Goal: Task Accomplishment & Management: Complete application form

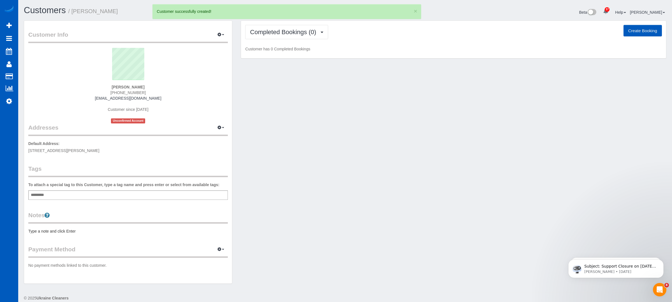
click at [632, 34] on button "Create Booking" at bounding box center [642, 31] width 38 height 12
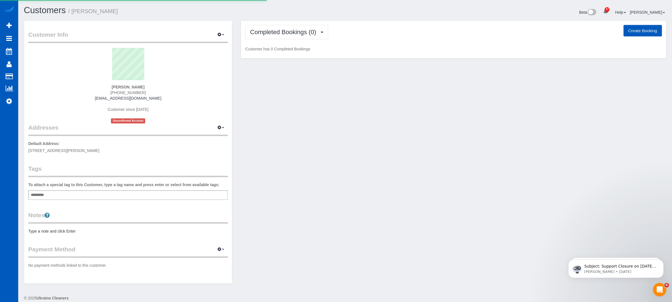
select select "CO"
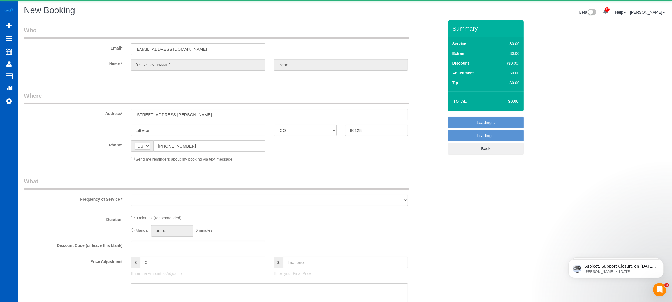
select select "object:1750"
select select "199"
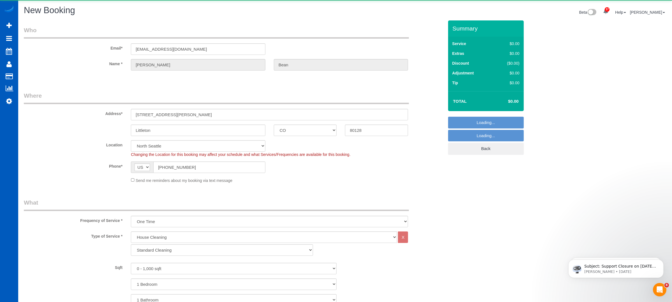
select select "object:1896"
select select "266"
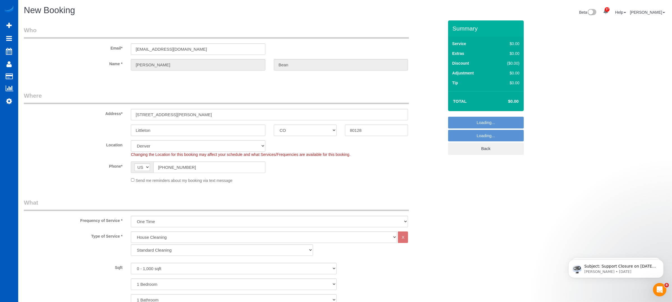
select select "object:2101"
click at [178, 249] on select "Standard Cleaning Deep Cleaning Move In/ Out Cleaning" at bounding box center [222, 250] width 182 height 11
select select "368"
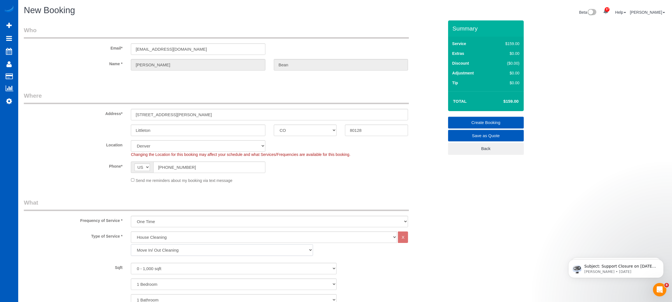
click at [131, 245] on select "Standard Cleaning Deep Cleaning Move In/ Out Cleaning" at bounding box center [222, 250] width 182 height 11
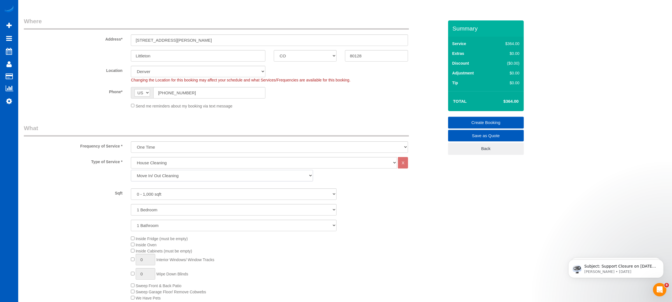
scroll to position [149, 0]
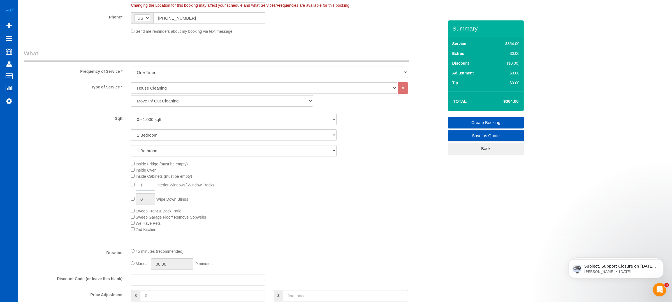
drag, startPoint x: 147, startPoint y: 185, endPoint x: 126, endPoint y: 187, distance: 21.1
click at [126, 187] on div "Inside Fridge (must be empty) Inside Oven Inside Cabinets (must be empty) 1 Int…" at bounding box center [234, 196] width 428 height 71
type input "5"
click at [275, 185] on div "Inside Fridge (must be empty) Inside Oven Inside Cabinets (must be empty) 5 Int…" at bounding box center [287, 196] width 321 height 71
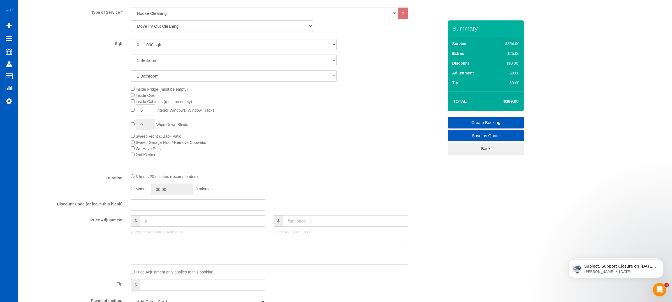
click at [305, 226] on input "text" at bounding box center [345, 220] width 125 height 11
type input "349"
click at [300, 177] on div "3 hours 20 minutes (recommended)" at bounding box center [269, 176] width 277 height 6
type input "-40"
drag, startPoint x: 146, startPoint y: 112, endPoint x: 136, endPoint y: 112, distance: 10.1
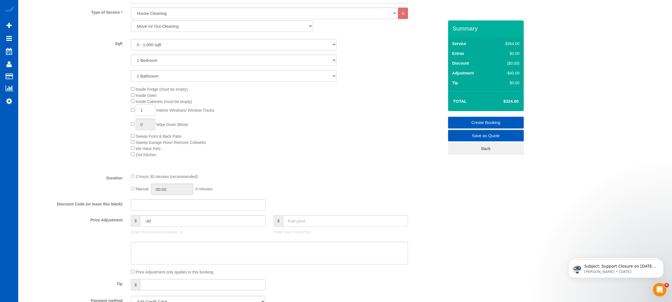
click at [136, 112] on input "1" at bounding box center [146, 110] width 20 height 11
type input "2"
click at [232, 127] on div "Inside Fridge (must be empty) Inside Oven Inside Cabinets (must be empty) 2 Int…" at bounding box center [287, 121] width 321 height 71
click at [292, 217] on input "text" at bounding box center [345, 220] width 125 height 11
click at [317, 179] on div "2 hours 50 minutes (recommended)" at bounding box center [269, 176] width 277 height 6
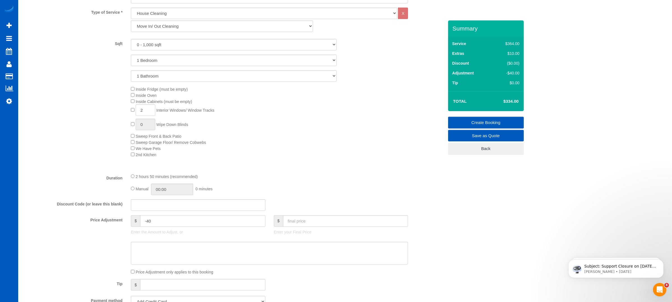
click at [194, 224] on input "-40" at bounding box center [202, 220] width 125 height 11
drag, startPoint x: 382, startPoint y: 143, endPoint x: 379, endPoint y: 146, distance: 4.4
click at [382, 144] on div "Inside Fridge (must be empty) Inside Oven Inside Cabinets (must be empty) 2 Int…" at bounding box center [287, 121] width 321 height 71
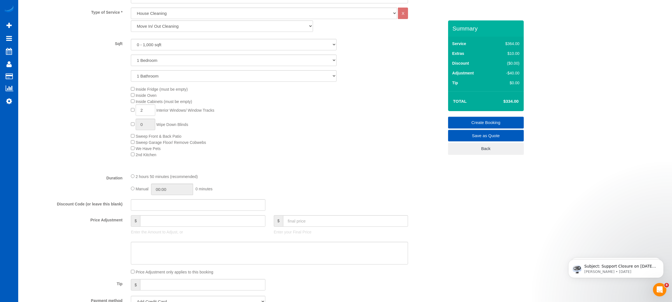
click at [359, 151] on div "Inside Fridge (must be empty) Inside Oven Inside Cabinets (must be empty) 2 Int…" at bounding box center [287, 121] width 321 height 71
type input "0"
click at [314, 217] on fieldset "What Frequency of Service * One Time Weekly - 15.00% Every 2 Weeks - 10.00% Eve…" at bounding box center [234, 188] width 420 height 426
click at [309, 220] on input "text" at bounding box center [345, 220] width 125 height 11
type input "349"
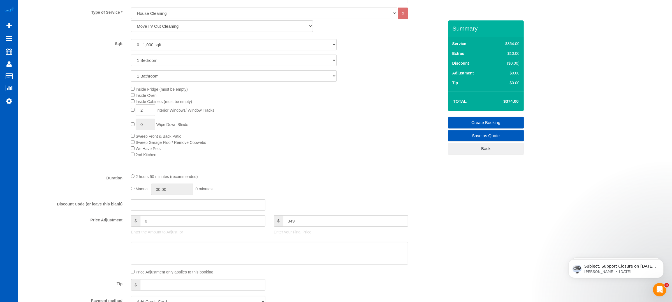
click at [308, 154] on div "Inside Fridge (must be empty) Inside Oven Inside Cabinets (must be empty) 2 Int…" at bounding box center [287, 121] width 321 height 71
type input "-25"
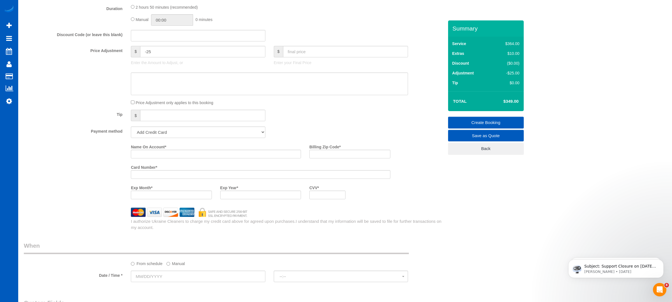
scroll to position [448, 0]
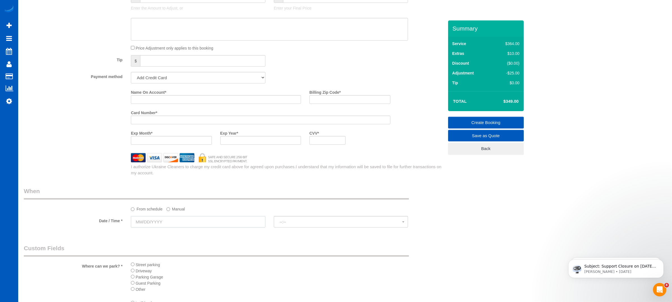
click at [164, 224] on input "text" at bounding box center [198, 221] width 134 height 11
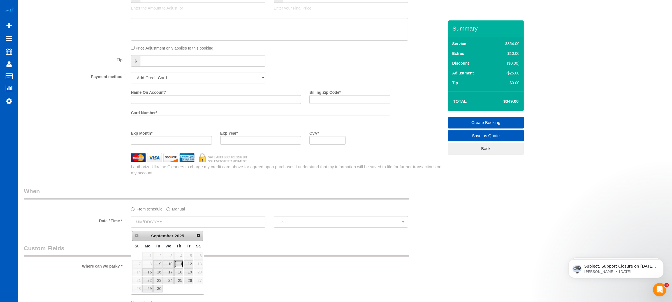
click at [178, 261] on link "11" at bounding box center [178, 265] width 9 height 8
type input "[DATE]"
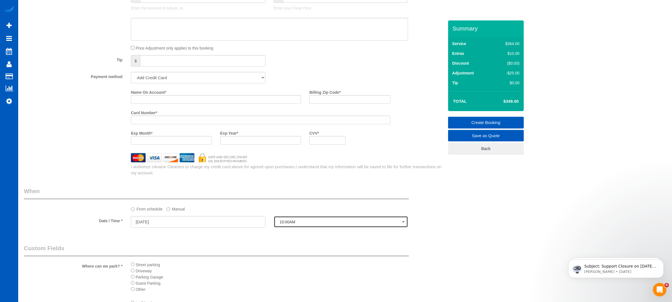
click at [299, 224] on span "10:00AM" at bounding box center [341, 222] width 123 height 4
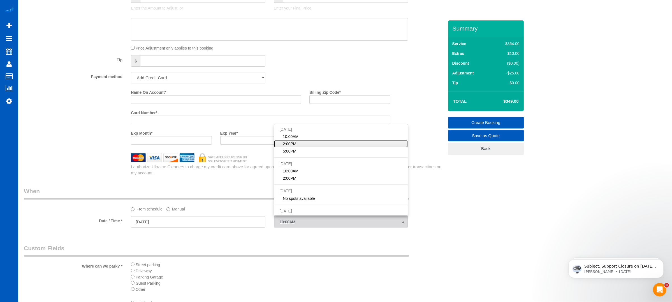
click at [296, 146] on span "2:00PM" at bounding box center [289, 144] width 13 height 6
select select "spot2"
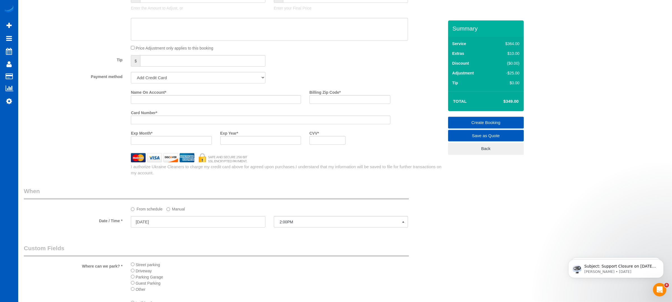
click at [258, 181] on div "Who Email* [EMAIL_ADDRESS][DOMAIN_NAME] Name * [PERSON_NAME] Where Address* [ST…" at bounding box center [234, 51] width 428 height 959
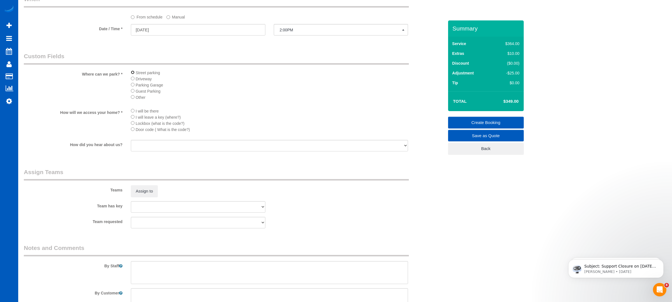
scroll to position [598, 0]
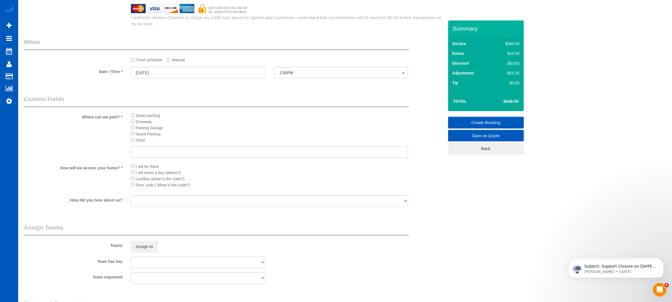
drag, startPoint x: 144, startPoint y: 156, endPoint x: 150, endPoint y: 166, distance: 11.9
click at [149, 168] on sui-booking-custom-fields "Where can we park? * Street parking Driveway Parking Garage Guest Parking Other…" at bounding box center [234, 151] width 420 height 113
type input "Park in the back of the complex. Do not park in a covered spot"
click at [214, 141] on li "Other" at bounding box center [269, 140] width 277 height 6
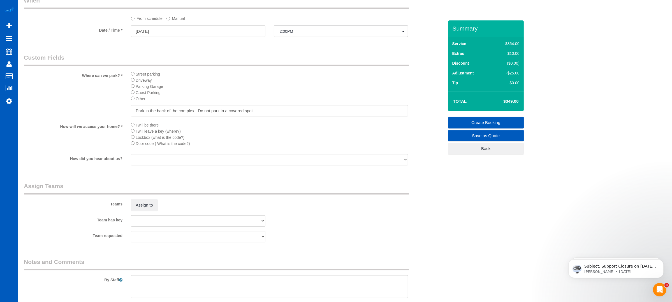
scroll to position [672, 0]
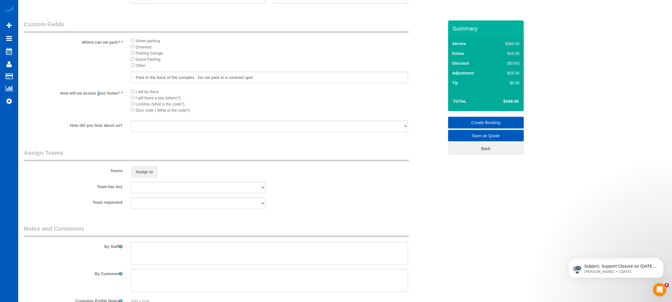
click at [89, 111] on div "How will we access your home? * I will be there I will leave a key (where?) Loc…" at bounding box center [234, 103] width 428 height 28
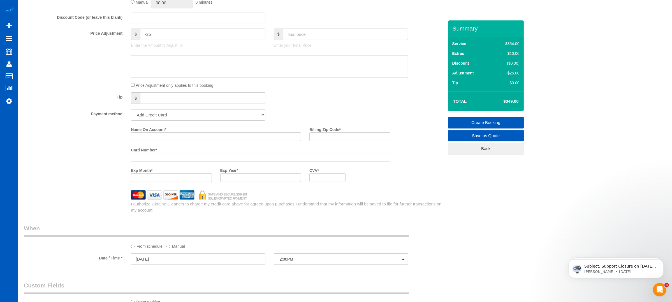
scroll to position [374, 0]
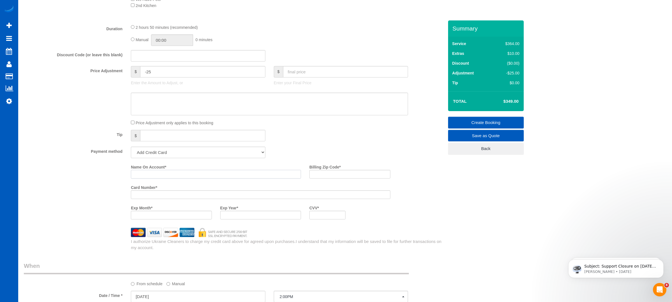
click at [142, 174] on input "Name On Account *" at bounding box center [216, 174] width 170 height 9
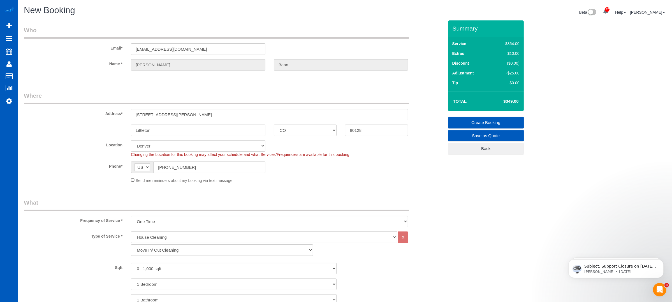
scroll to position [250, 0]
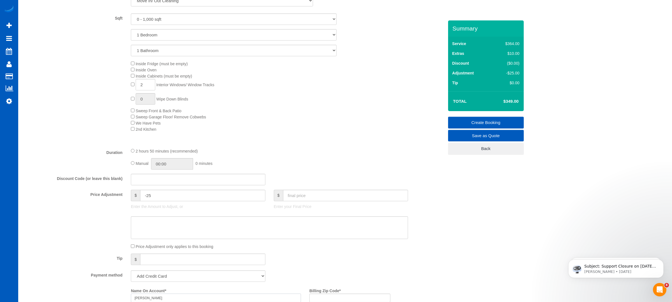
type input "[PERSON_NAME]"
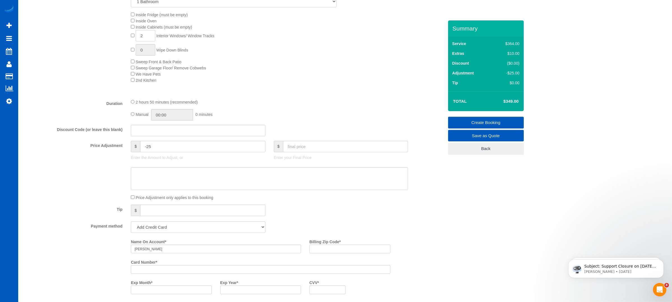
scroll to position [374, 0]
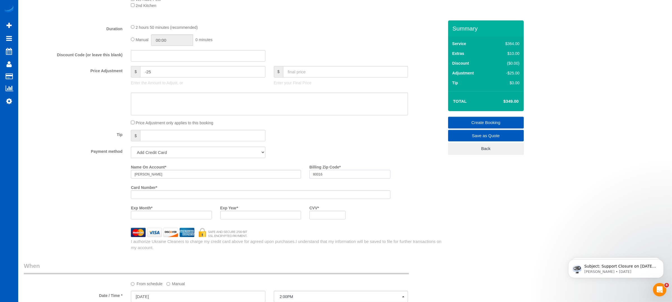
type input "80016"
click at [319, 142] on div "Tip $" at bounding box center [234, 136] width 428 height 13
click at [268, 214] on div at bounding box center [260, 215] width 81 height 9
click at [377, 212] on div "Exp Month * Exp Year * CVV *" at bounding box center [261, 213] width 268 height 20
click at [489, 120] on link "Create Booking" at bounding box center [486, 123] width 76 height 12
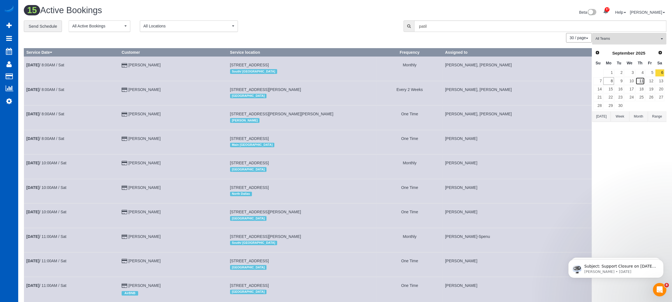
click at [642, 83] on link "11" at bounding box center [639, 81] width 9 height 8
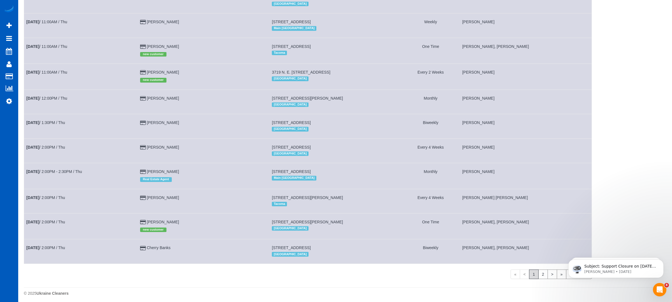
scroll to position [551, 0]
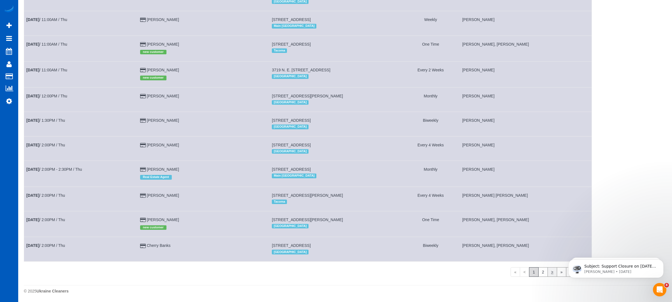
click at [543, 272] on link "2" at bounding box center [543, 273] width 10 height 10
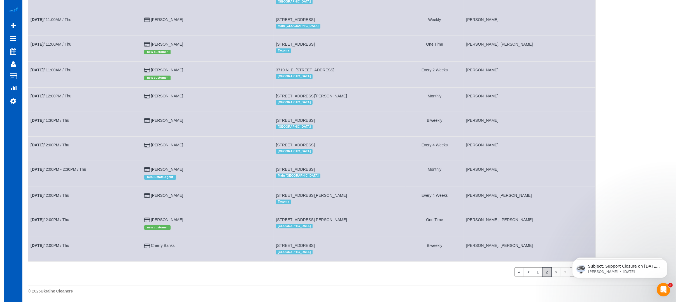
scroll to position [0, 0]
